Goal: Information Seeking & Learning: Find contact information

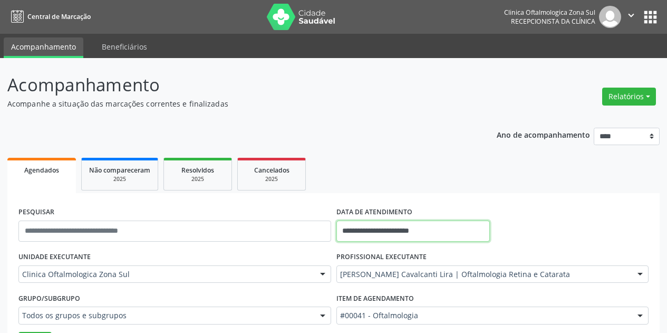
click at [465, 231] on input "**********" at bounding box center [413, 230] width 153 height 21
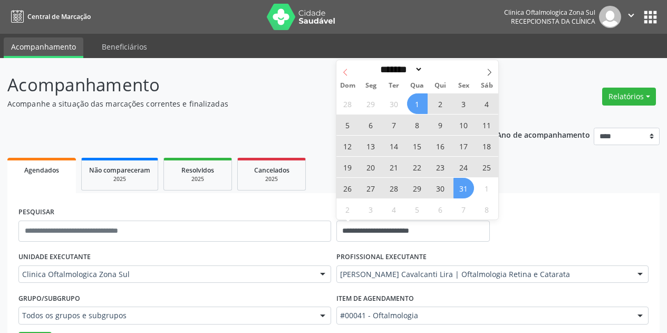
click at [344, 70] on icon at bounding box center [345, 72] width 7 height 7
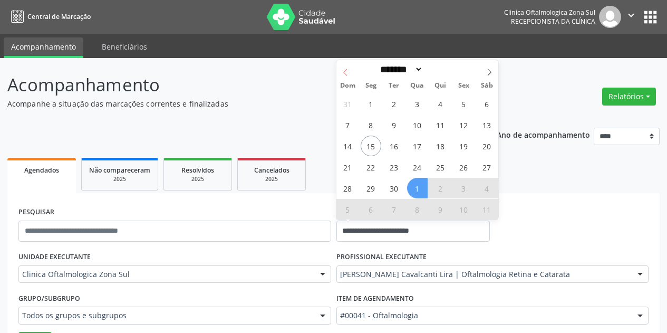
select select "*"
click at [369, 147] on span "15" at bounding box center [371, 146] width 21 height 21
type input "**********"
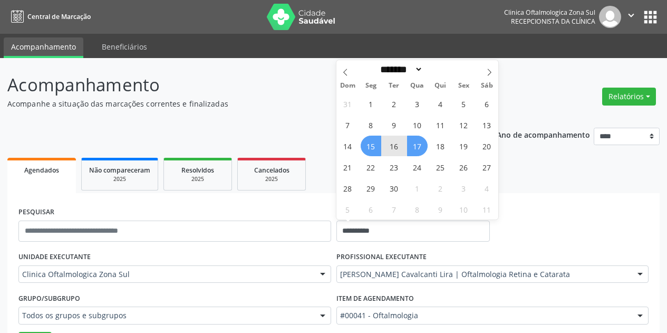
click at [414, 150] on span "17" at bounding box center [417, 146] width 21 height 21
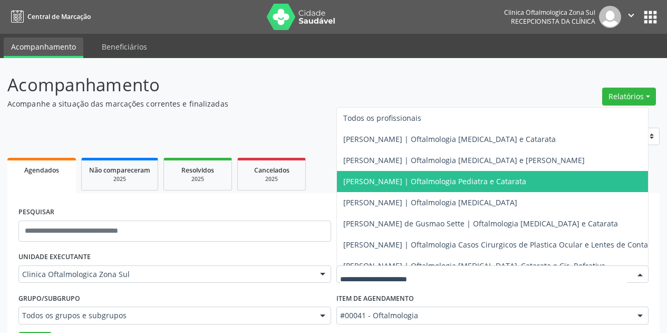
click at [509, 177] on span "[PERSON_NAME] | Oftalmologia Pediatra e Catarata" at bounding box center [434, 181] width 183 height 10
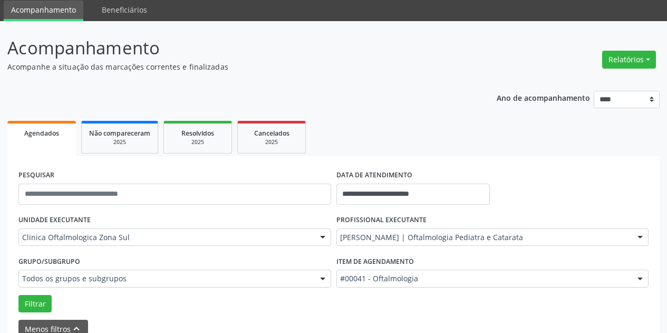
scroll to position [105, 0]
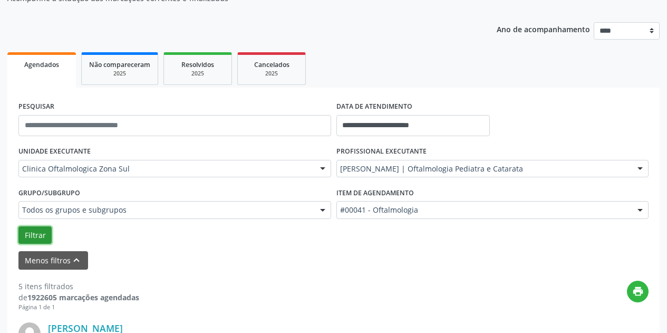
click at [45, 236] on button "Filtrar" at bounding box center [34, 235] width 33 height 18
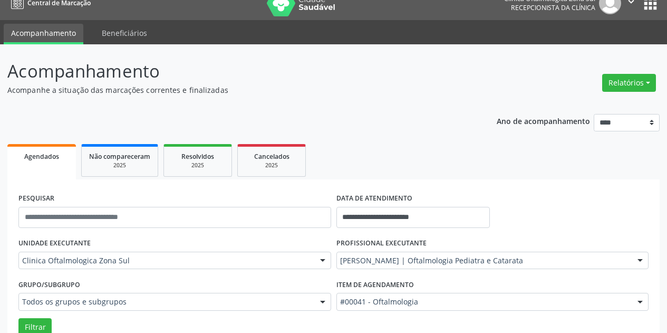
scroll to position [0, 0]
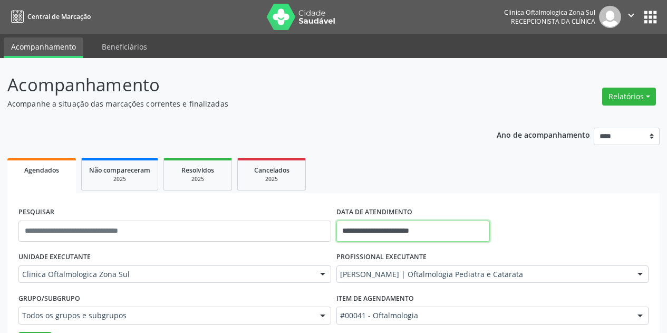
click at [440, 223] on input "**********" at bounding box center [413, 230] width 153 height 21
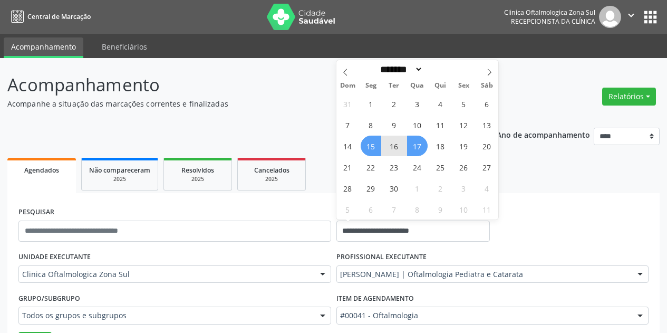
click at [400, 146] on span "16" at bounding box center [394, 146] width 21 height 21
type input "**********"
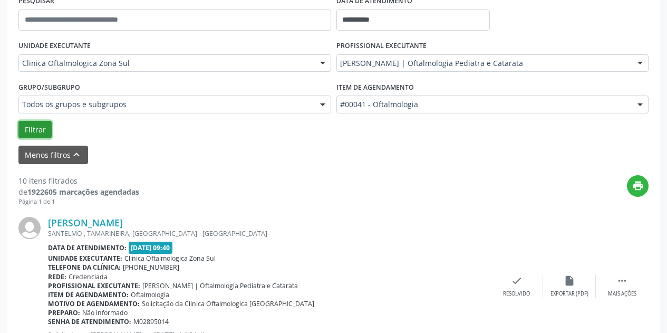
click at [45, 136] on button "Filtrar" at bounding box center [34, 130] width 33 height 18
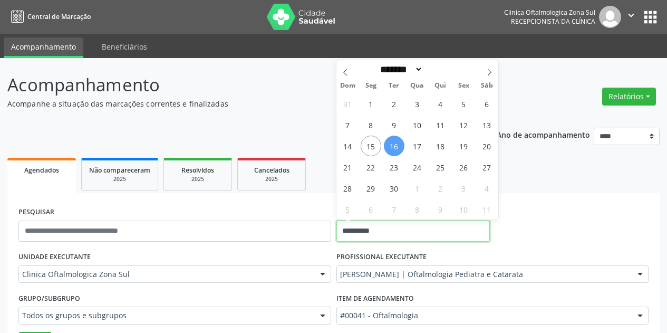
click at [418, 227] on input "**********" at bounding box center [413, 230] width 153 height 21
click at [417, 142] on span "17" at bounding box center [417, 146] width 21 height 21
type input "**********"
click at [417, 142] on span "17" at bounding box center [417, 146] width 21 height 21
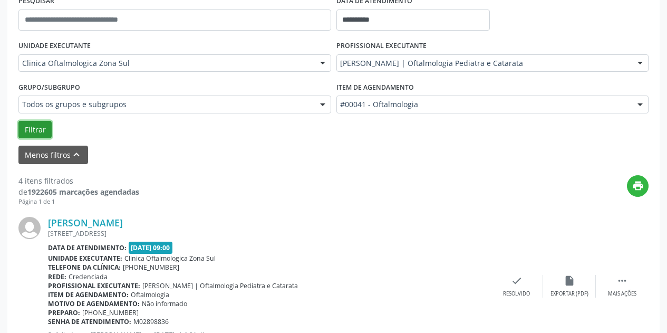
click at [47, 128] on button "Filtrar" at bounding box center [34, 130] width 33 height 18
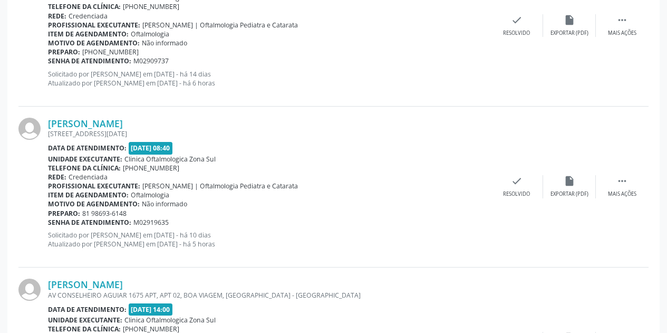
scroll to position [475, 0]
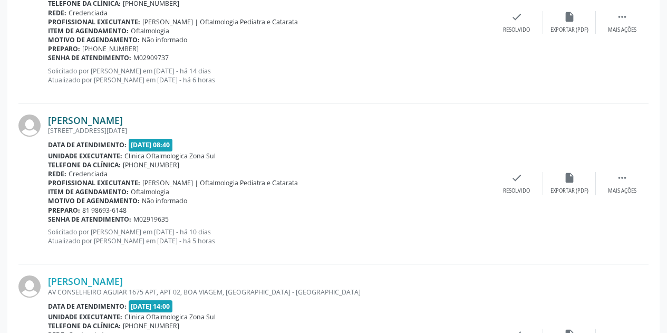
click at [123, 114] on link "[PERSON_NAME]" at bounding box center [85, 120] width 75 height 12
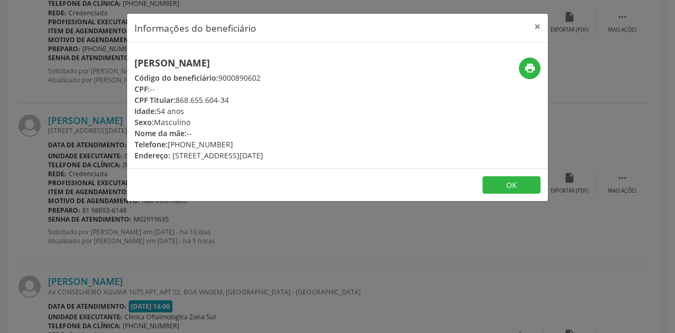
drag, startPoint x: 307, startPoint y: 60, endPoint x: 136, endPoint y: 58, distance: 171.4
click at [136, 58] on h5 "[PERSON_NAME]" at bounding box center [199, 62] width 129 height 11
copy h5 "[PERSON_NAME]"
drag, startPoint x: 219, startPoint y: 142, endPoint x: 169, endPoint y: 146, distance: 50.2
click at [169, 146] on div "Telefone: [PHONE_NUMBER]" at bounding box center [199, 144] width 129 height 11
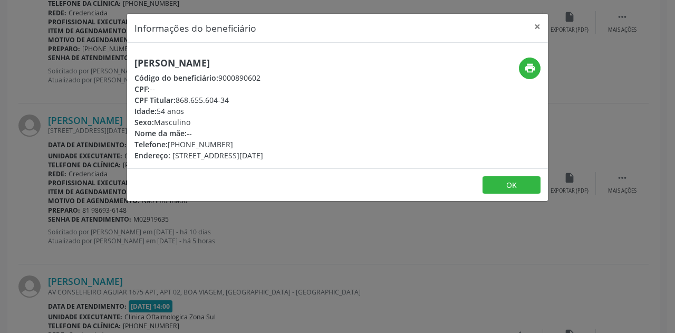
copy div "[PHONE_NUMBER]"
drag, startPoint x: 535, startPoint y: 24, endPoint x: 469, endPoint y: 53, distance: 72.2
click at [535, 24] on button "×" at bounding box center [537, 27] width 21 height 26
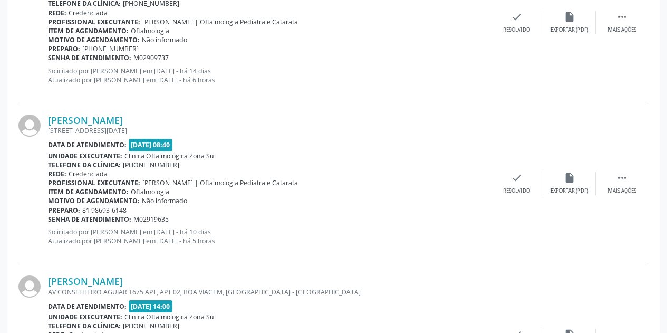
drag, startPoint x: 182, startPoint y: 216, endPoint x: 148, endPoint y: 219, distance: 34.5
click at [148, 219] on div "Senha de atendimento: M02919635" at bounding box center [269, 219] width 443 height 9
click at [176, 219] on div "Senha de atendimento: M02919635" at bounding box center [269, 219] width 443 height 9
drag, startPoint x: 170, startPoint y: 220, endPoint x: 49, endPoint y: 219, distance: 121.8
click at [49, 219] on div "Senha de atendimento: M02919635" at bounding box center [269, 219] width 443 height 9
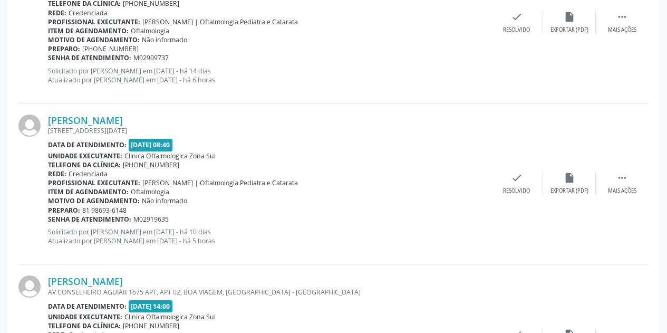
copy div "Senha de atendimento: M02919635"
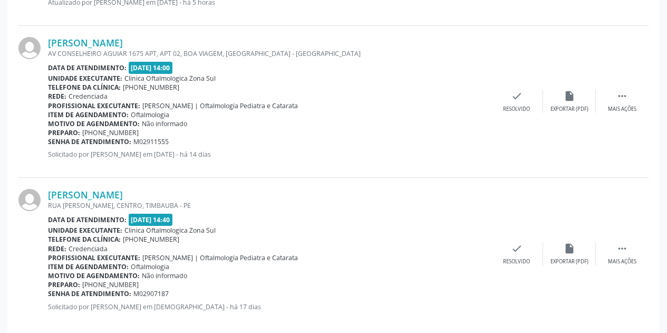
scroll to position [728, 0]
